Goal: Transaction & Acquisition: Purchase product/service

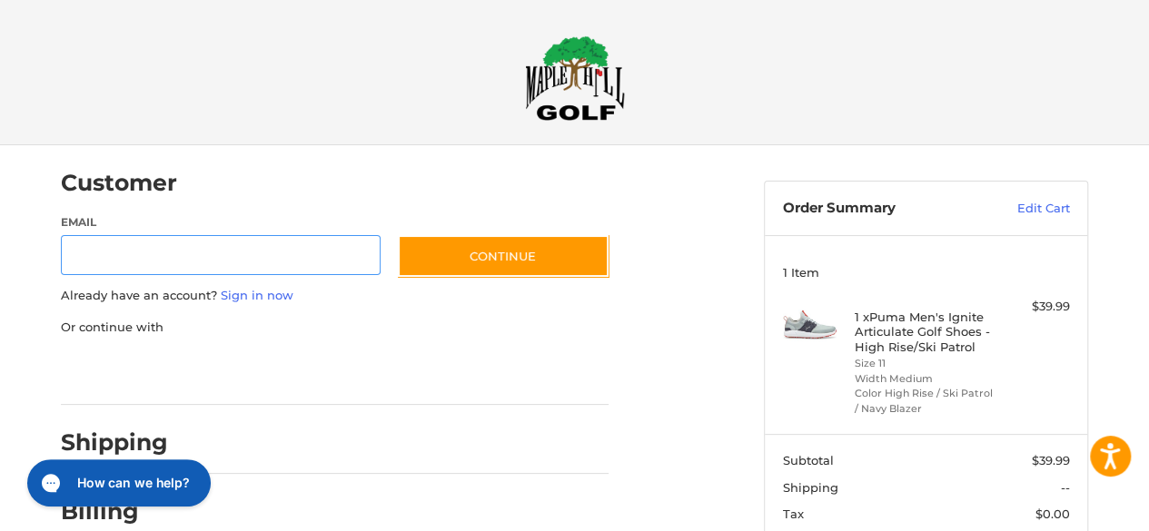
scroll to position [39, 0]
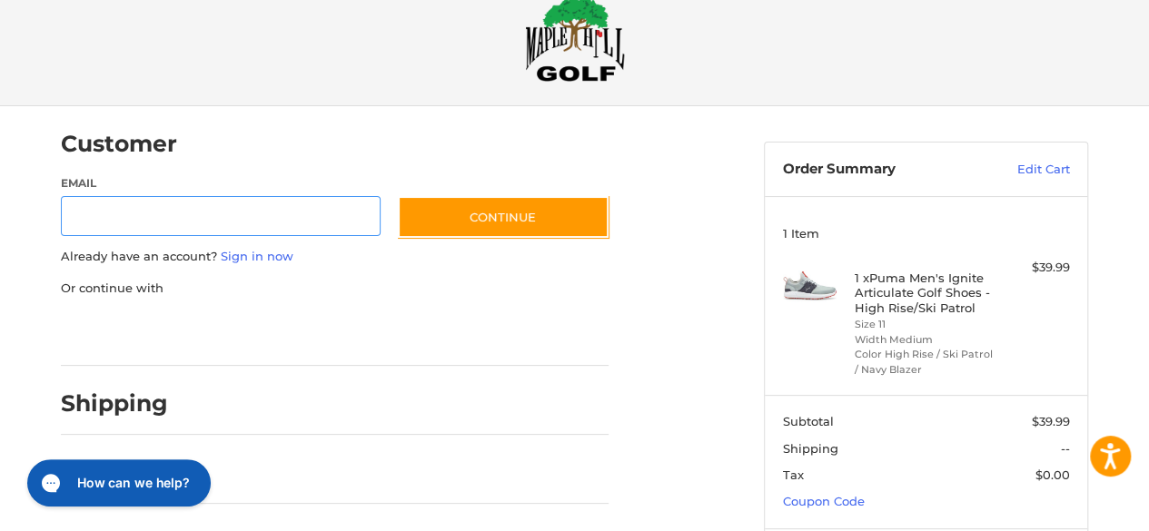
click at [144, 215] on input "Email" at bounding box center [221, 216] width 320 height 41
type input "**********"
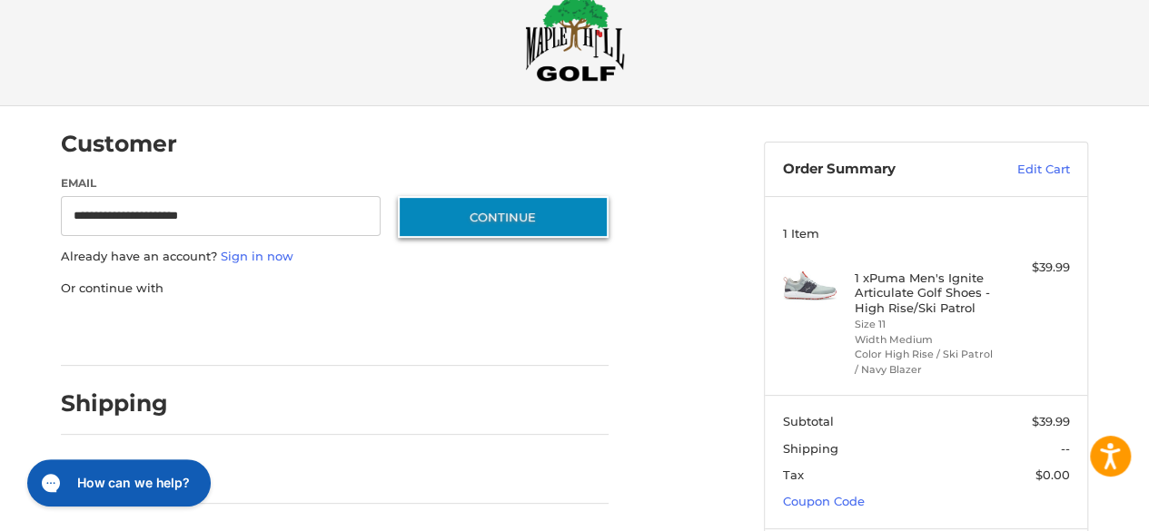
click at [534, 217] on button "Continue" at bounding box center [503, 217] width 211 height 42
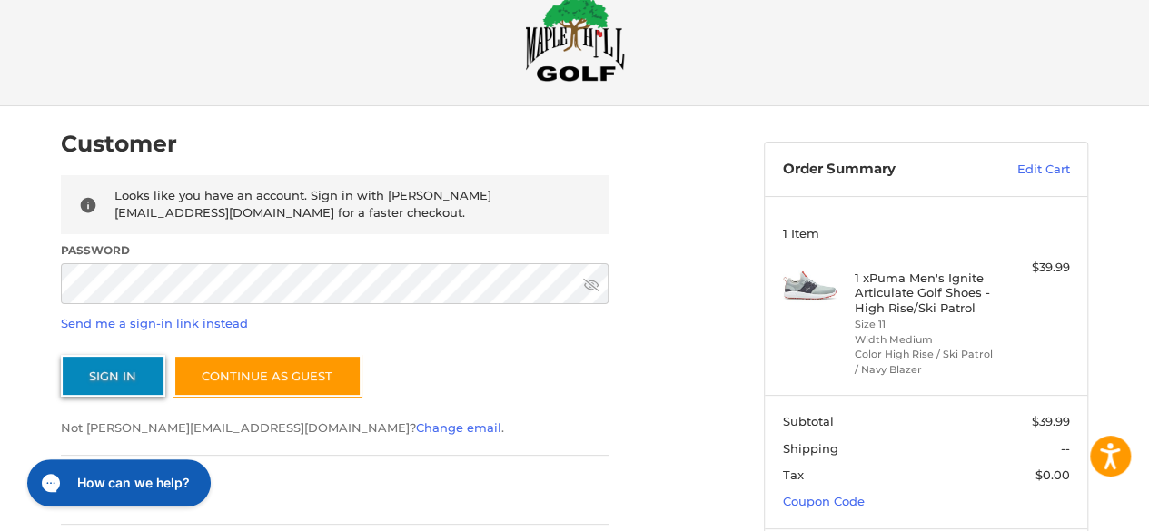
click at [120, 374] on button "Sign In" at bounding box center [113, 376] width 104 height 42
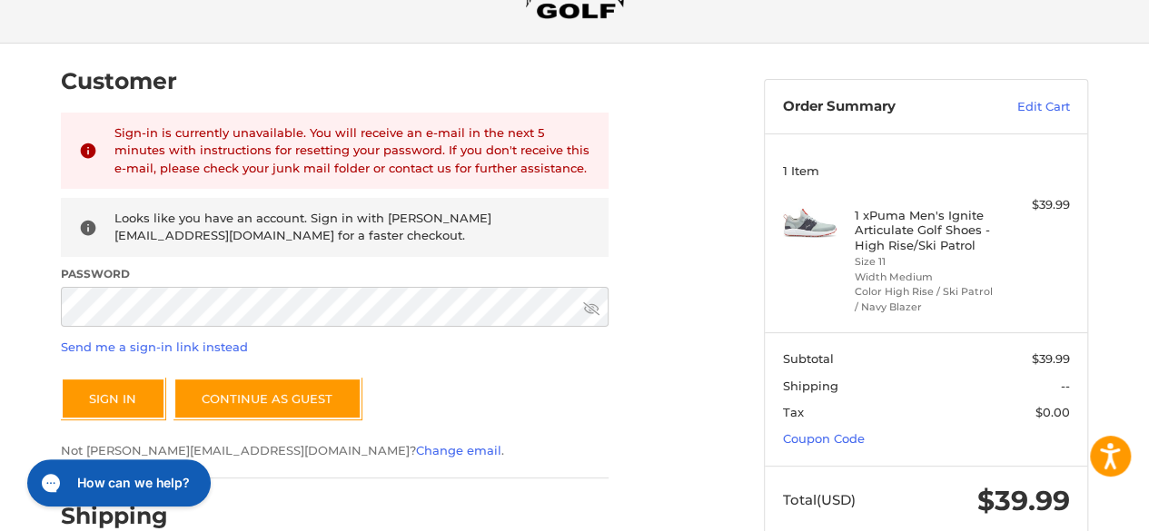
scroll to position [130, 0]
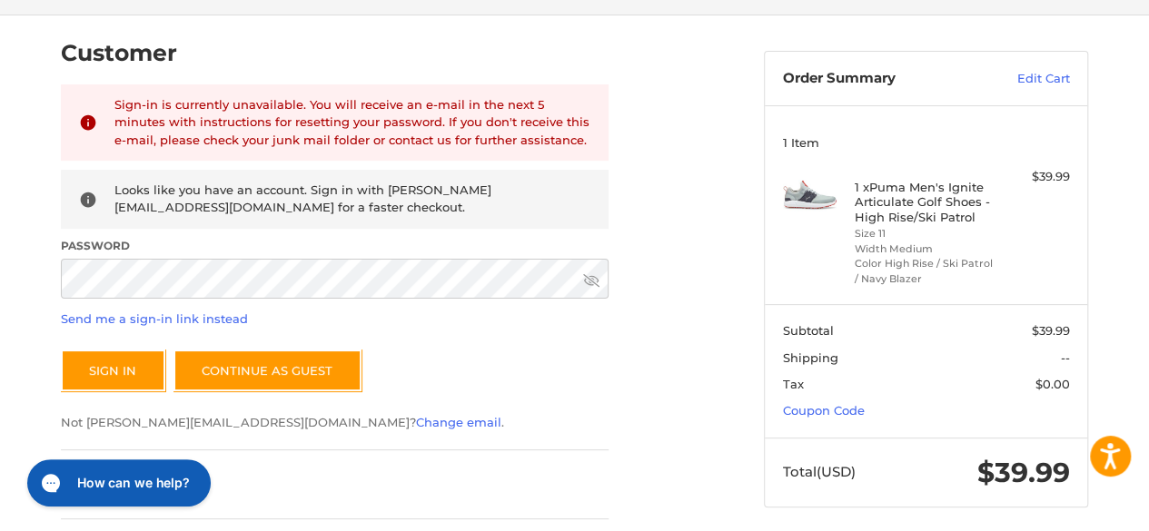
click at [585, 277] on icon at bounding box center [591, 280] width 16 height 16
click at [111, 360] on button "Sign In" at bounding box center [113, 371] width 104 height 42
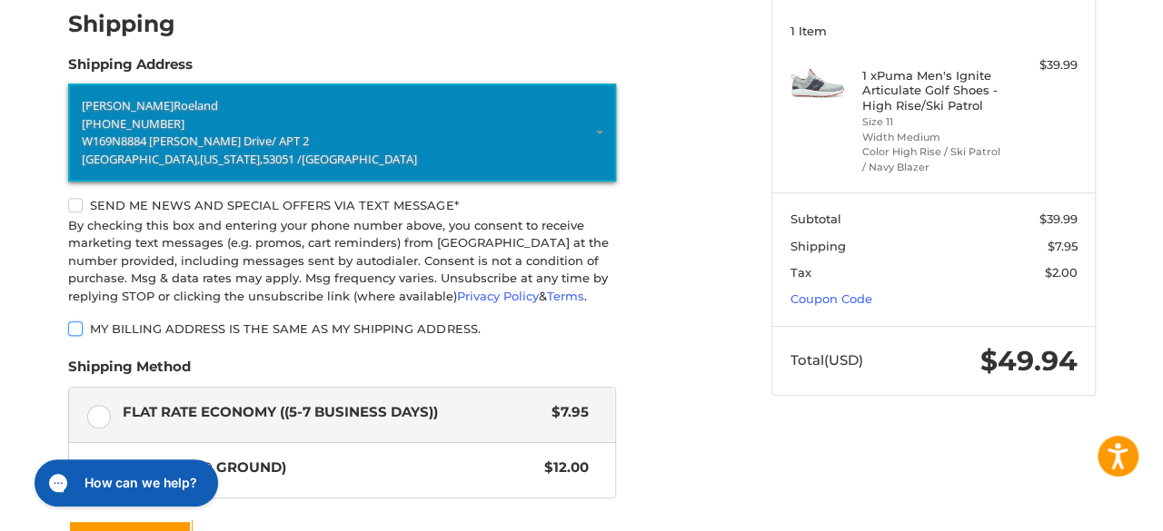
scroll to position [0, 0]
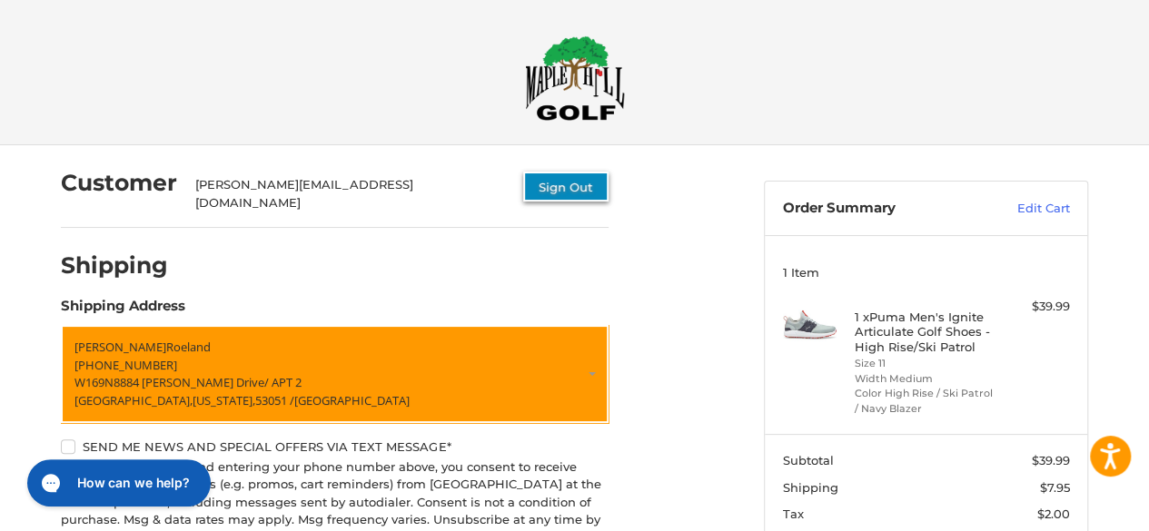
click at [541, 178] on button "Sign Out" at bounding box center [565, 187] width 85 height 30
